Goal: Task Accomplishment & Management: Use online tool/utility

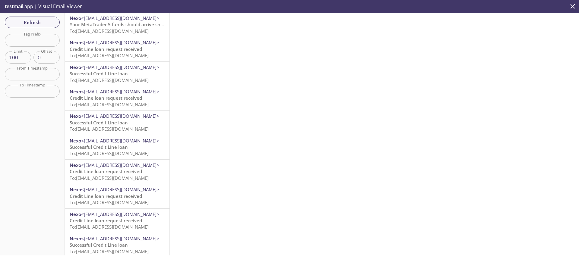
drag, startPoint x: 542, startPoint y: 27, endPoint x: 566, endPoint y: 12, distance: 27.5
click at [542, 27] on div at bounding box center [374, 134] width 409 height 243
click at [572, 7] on icon "close" at bounding box center [572, 6] width 5 height 5
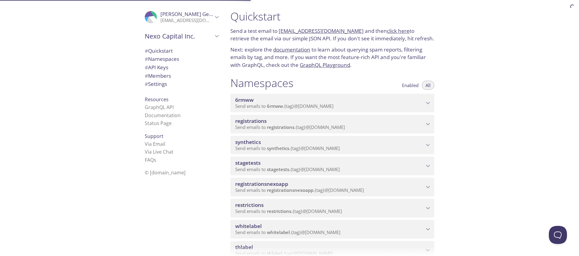
click at [509, 64] on div "Quickstart Send a test email to [EMAIL_ADDRESS][DOMAIN_NAME] and then click her…" at bounding box center [402, 128] width 353 height 256
click at [493, 111] on div "Quickstart Send a test email to [EMAIL_ADDRESS][DOMAIN_NAME] and then click her…" at bounding box center [402, 128] width 353 height 256
click at [486, 86] on div "Quickstart Send a test email to [EMAIL_ADDRESS][DOMAIN_NAME] and then click her…" at bounding box center [402, 128] width 353 height 256
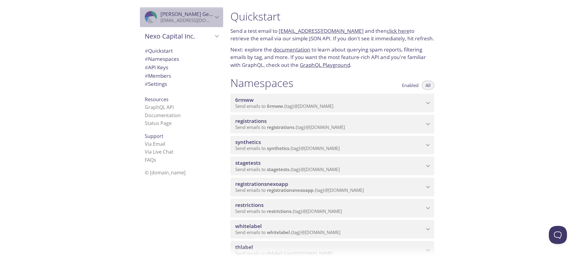
click at [201, 20] on p "[EMAIL_ADDRESS][DOMAIN_NAME]" at bounding box center [186, 20] width 52 height 6
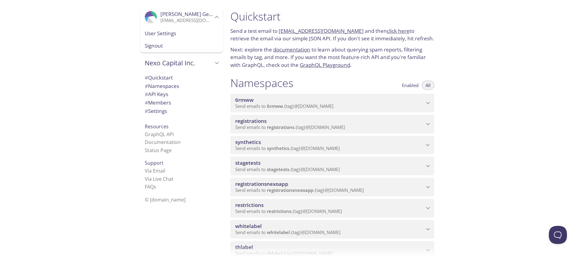
click at [100, 47] on div ".cls-1 { fill: #6d5ca8; } .cls-2 { fill: #3fc191; } .cls-3 { fill: #3b4752; } .…" at bounding box center [113, 128] width 226 height 256
click at [103, 31] on div ".cls-1 { fill: #6d5ca8; } .cls-2 { fill: #3fc191; } .cls-3 { fill: #3b4752; } .…" at bounding box center [113, 128] width 226 height 256
click at [491, 62] on div "Quickstart Send a test email to [EMAIL_ADDRESS][DOMAIN_NAME] and then click her…" at bounding box center [402, 128] width 353 height 256
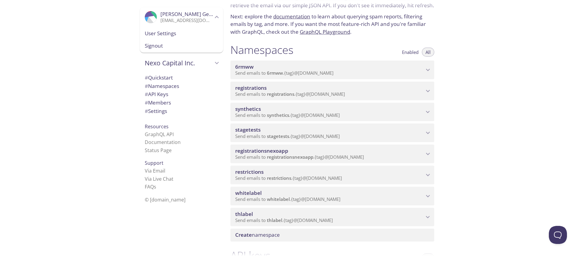
scroll to position [35, 0]
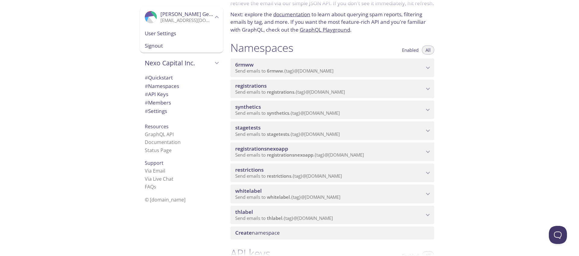
click at [270, 126] on span "stagetests" at bounding box center [329, 128] width 189 height 7
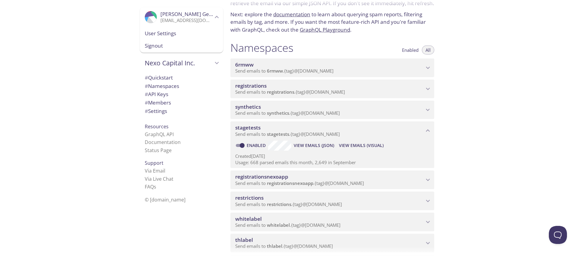
click at [364, 147] on span "View Emails (Visual)" at bounding box center [361, 145] width 45 height 7
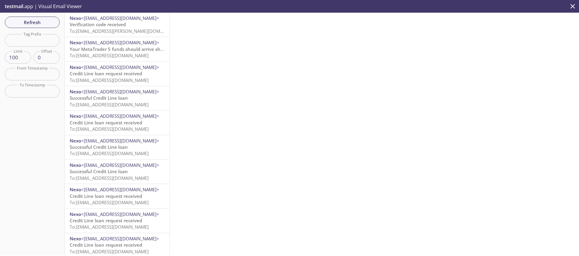
click at [99, 31] on span "To: [EMAIL_ADDRESS][PERSON_NAME][DOMAIN_NAME]" at bounding box center [127, 31] width 114 height 6
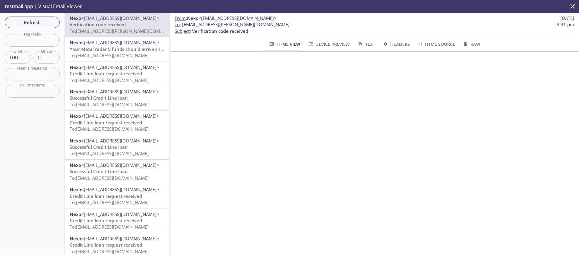
click at [451, 20] on p "From : Nexo <[EMAIL_ADDRESS][DOMAIN_NAME]> [DATE]" at bounding box center [375, 18] width 400 height 6
